Goal: Task Accomplishment & Management: Use online tool/utility

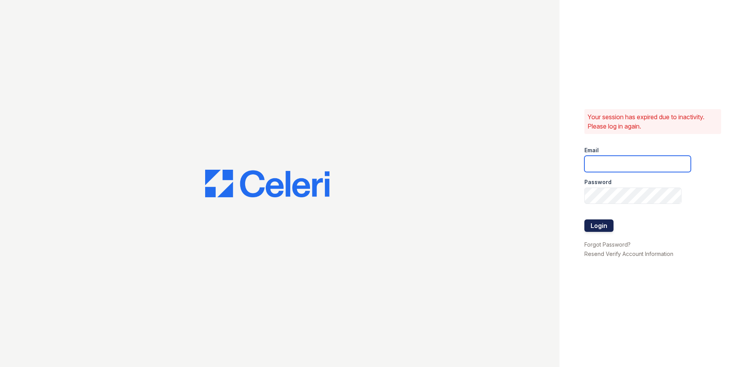
type input "[EMAIL_ADDRESS][DOMAIN_NAME]"
click at [604, 221] on button "Login" at bounding box center [598, 225] width 29 height 12
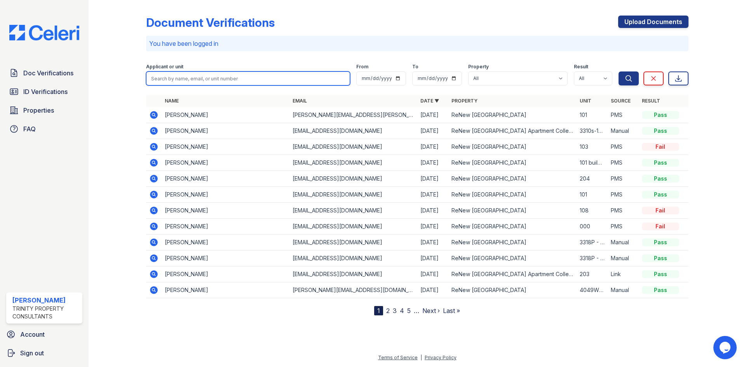
click at [175, 77] on input "search" at bounding box center [248, 78] width 204 height 14
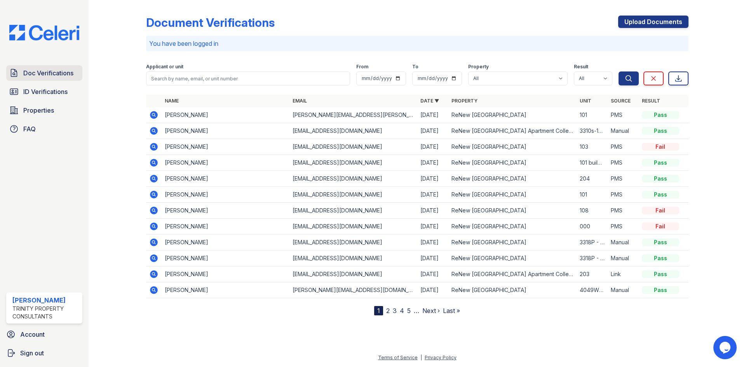
click at [34, 75] on span "Doc Verifications" at bounding box center [48, 72] width 50 height 9
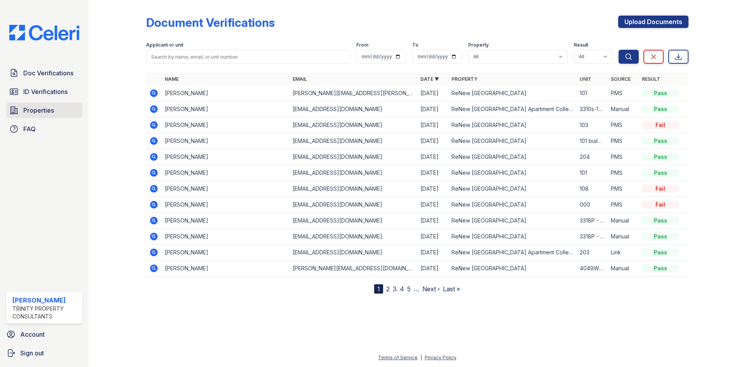
click at [37, 111] on span "Properties" at bounding box center [38, 110] width 31 height 9
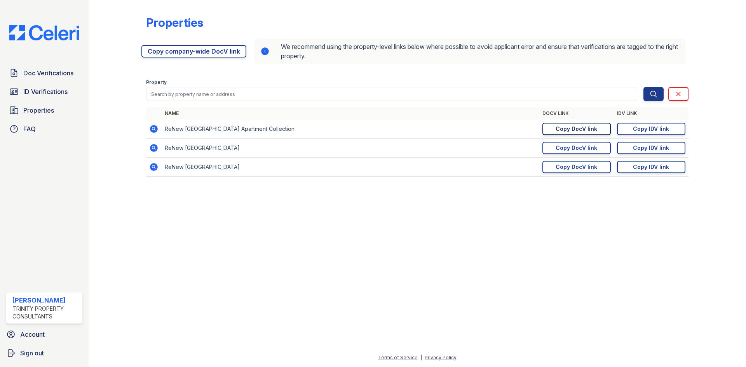
click at [587, 131] on div "Copy DocV link" at bounding box center [576, 129] width 42 height 8
